Goal: Information Seeking & Learning: Understand process/instructions

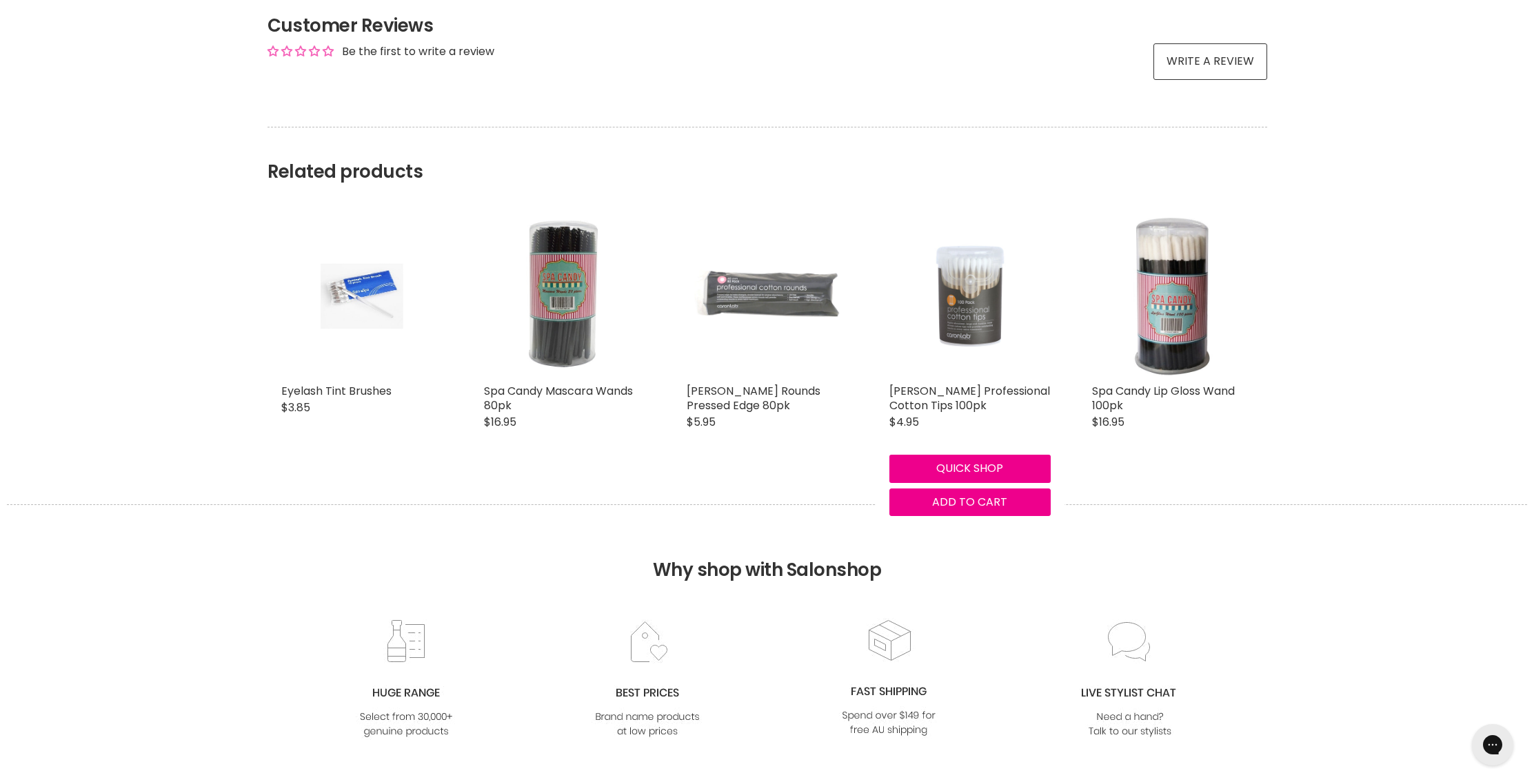
scroll to position [1517, 0]
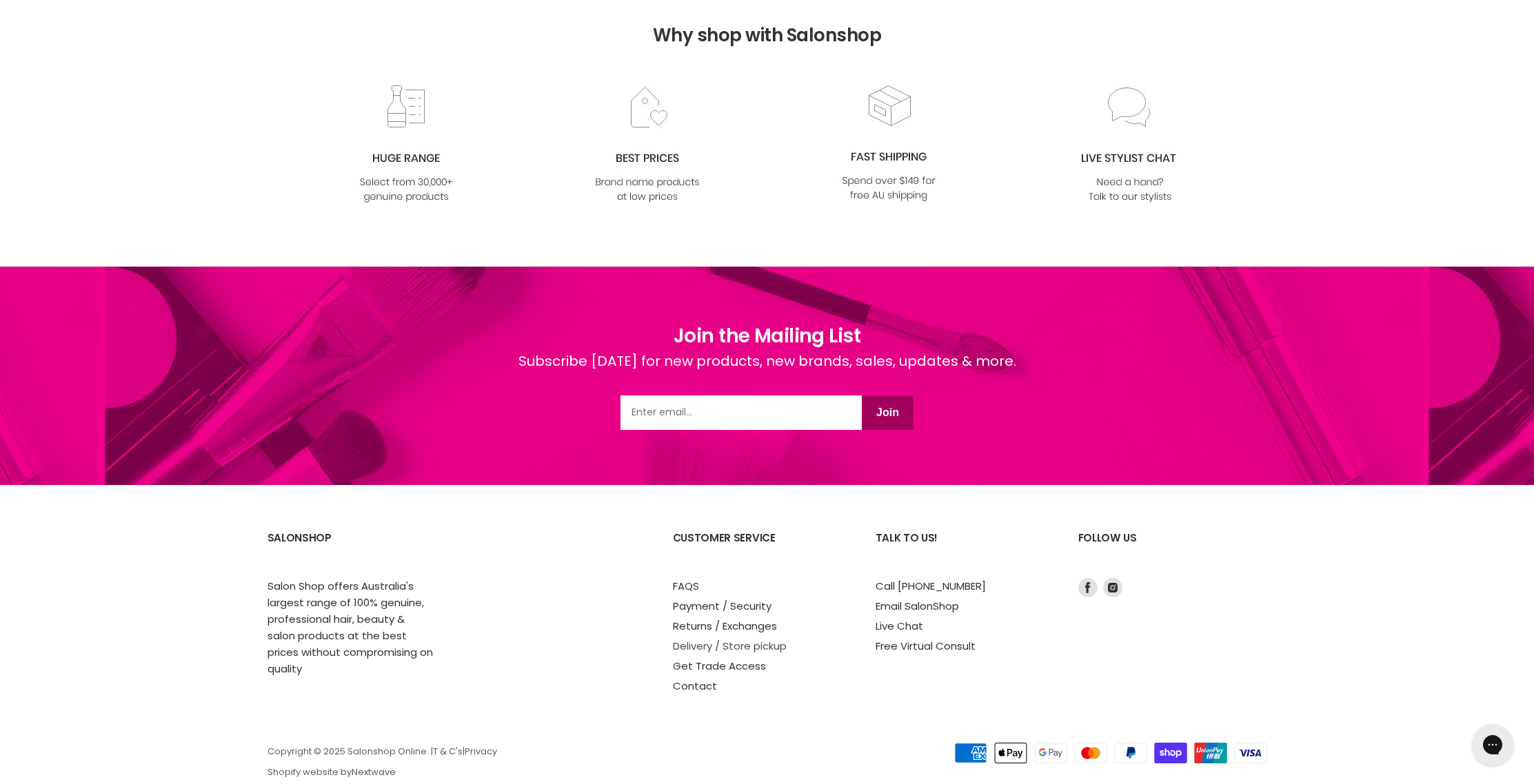
click at [716, 639] on link "Delivery / Store pickup" at bounding box center [730, 646] width 114 height 14
